Goal: Task Accomplishment & Management: Use online tool/utility

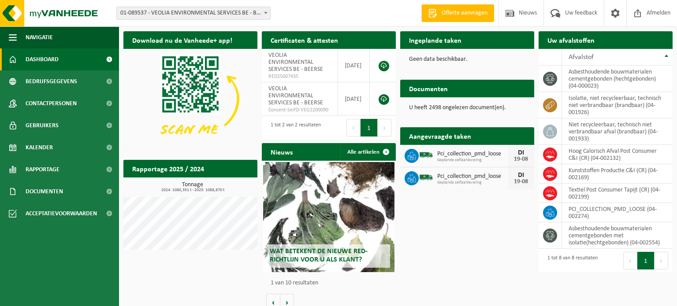
drag, startPoint x: 214, startPoint y: 22, endPoint x: 216, endPoint y: 17, distance: 5.3
click at [214, 22] on div "Vestiging: 01-089537 - VEOLIA ENVIRONMENTAL SERVICES BE - BEERSE 10-746158 - VE…" at bounding box center [338, 13] width 677 height 27
click at [217, 13] on span "01-089537 - VEOLIA ENVIRONMENTAL SERVICES BE - BEERSE" at bounding box center [193, 13] width 153 height 12
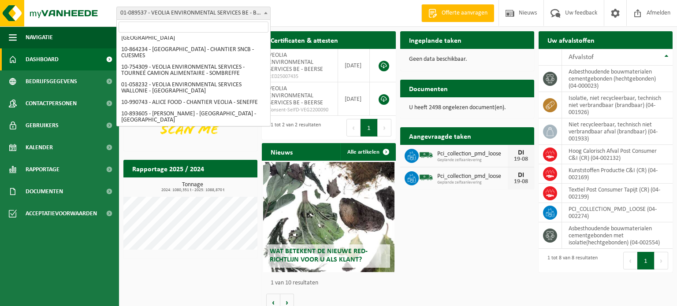
scroll to position [462, 0]
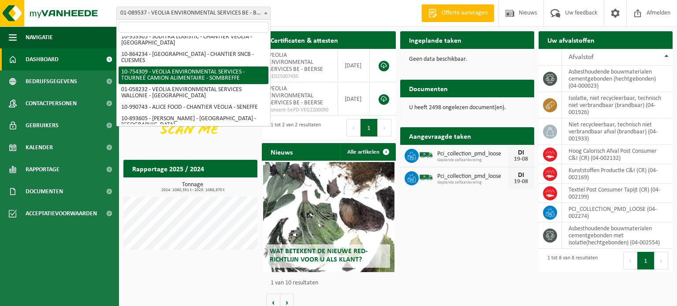
select select "95907"
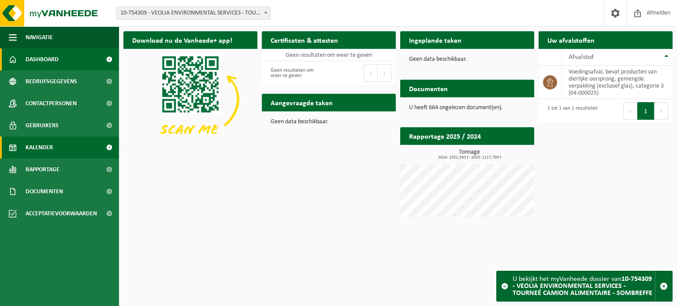
click at [60, 146] on link "Kalender" at bounding box center [59, 148] width 119 height 22
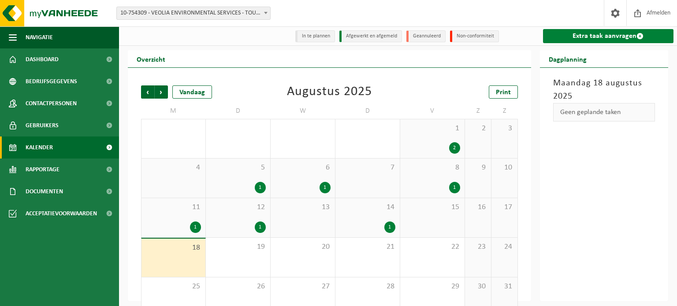
click at [590, 38] on link "Extra taak aanvragen" at bounding box center [608, 36] width 131 height 14
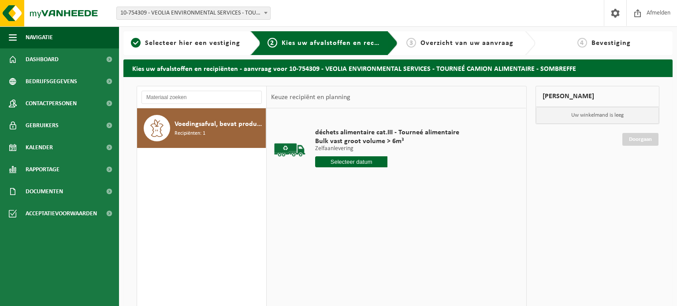
click at [352, 162] on input "text" at bounding box center [351, 162] width 72 height 11
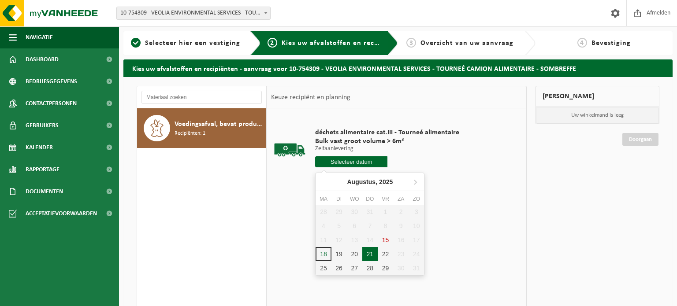
click at [369, 254] on div "21" at bounding box center [369, 254] width 15 height 14
type input "Van [DATE]"
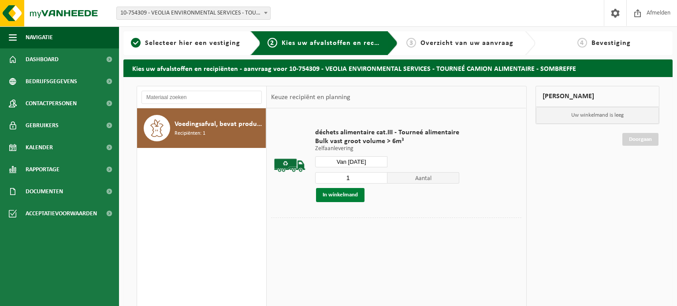
click at [350, 196] on button "In winkelmand" at bounding box center [340, 195] width 49 height 14
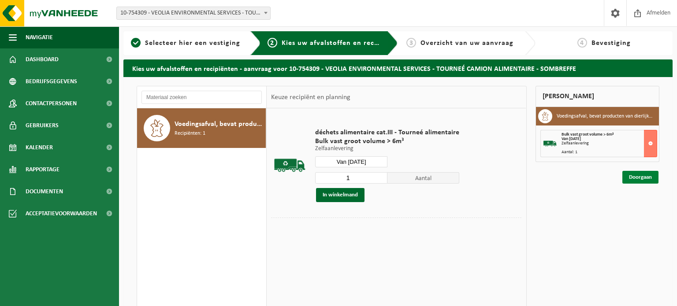
click at [648, 176] on link "Doorgaan" at bounding box center [641, 177] width 36 height 13
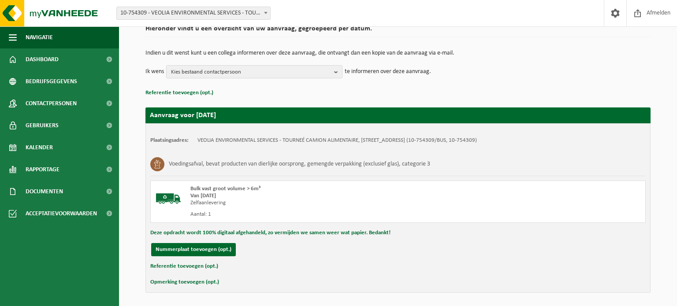
scroll to position [104, 0]
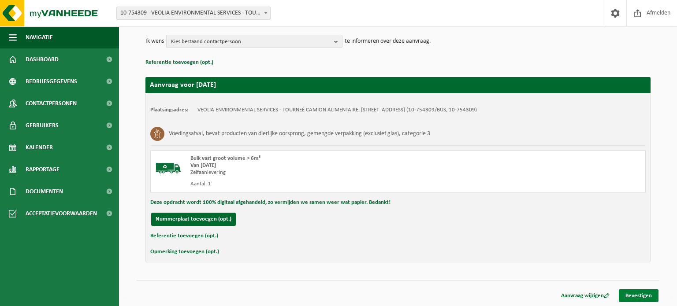
click at [641, 294] on link "Bevestigen" at bounding box center [639, 296] width 40 height 13
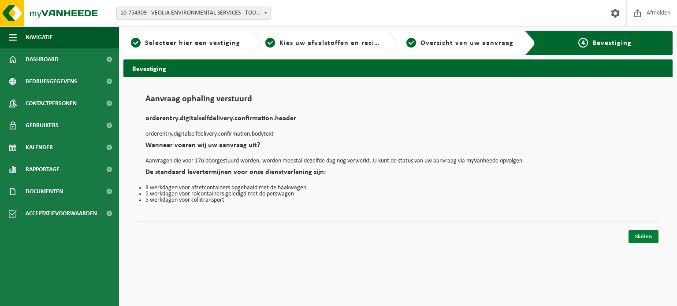
click at [642, 236] on link "Sluiten" at bounding box center [644, 237] width 30 height 13
